Goal: Find specific page/section: Find specific page/section

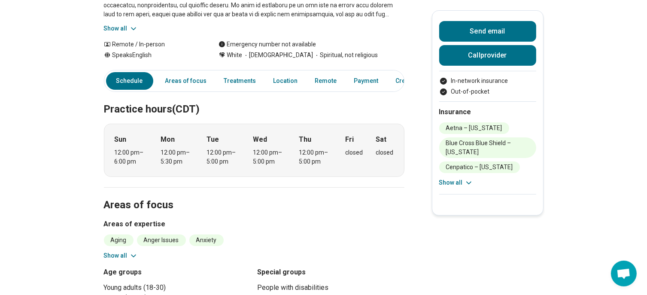
scroll to position [172, 0]
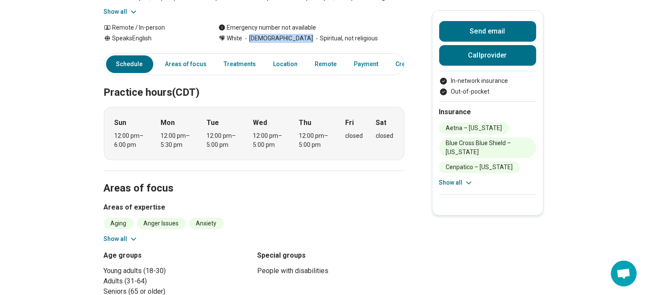
drag, startPoint x: 302, startPoint y: 38, endPoint x: 254, endPoint y: 40, distance: 48.1
click at [254, 40] on div "White [DEMOGRAPHIC_DATA] Spiritual, not religious" at bounding box center [312, 38] width 186 height 9
copy span "[DEMOGRAPHIC_DATA]"
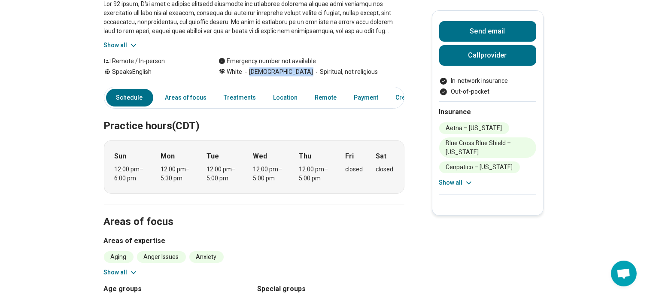
scroll to position [129, 0]
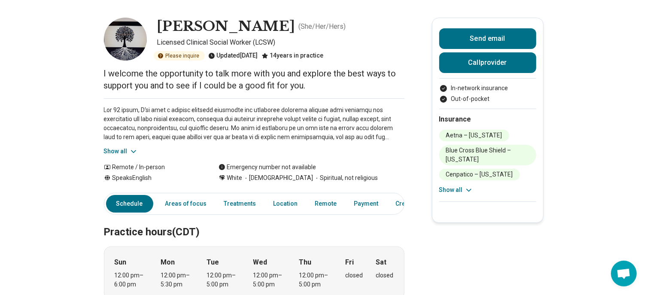
scroll to position [0, 0]
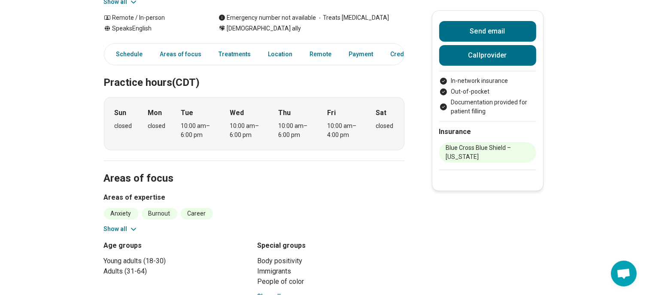
scroll to position [172, 0]
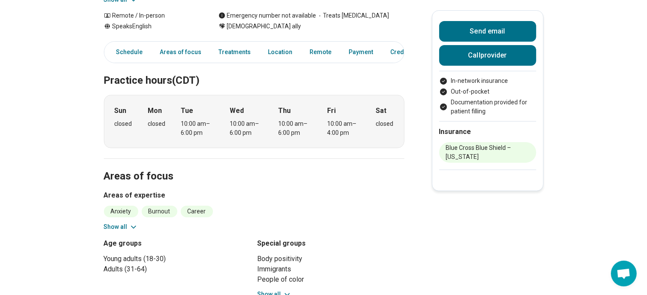
drag, startPoint x: 246, startPoint y: 3, endPoint x: 408, endPoint y: 191, distance: 248.5
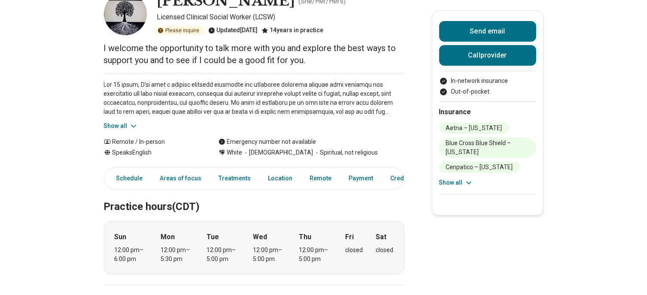
scroll to position [129, 0]
